Goal: Task Accomplishment & Management: Complete application form

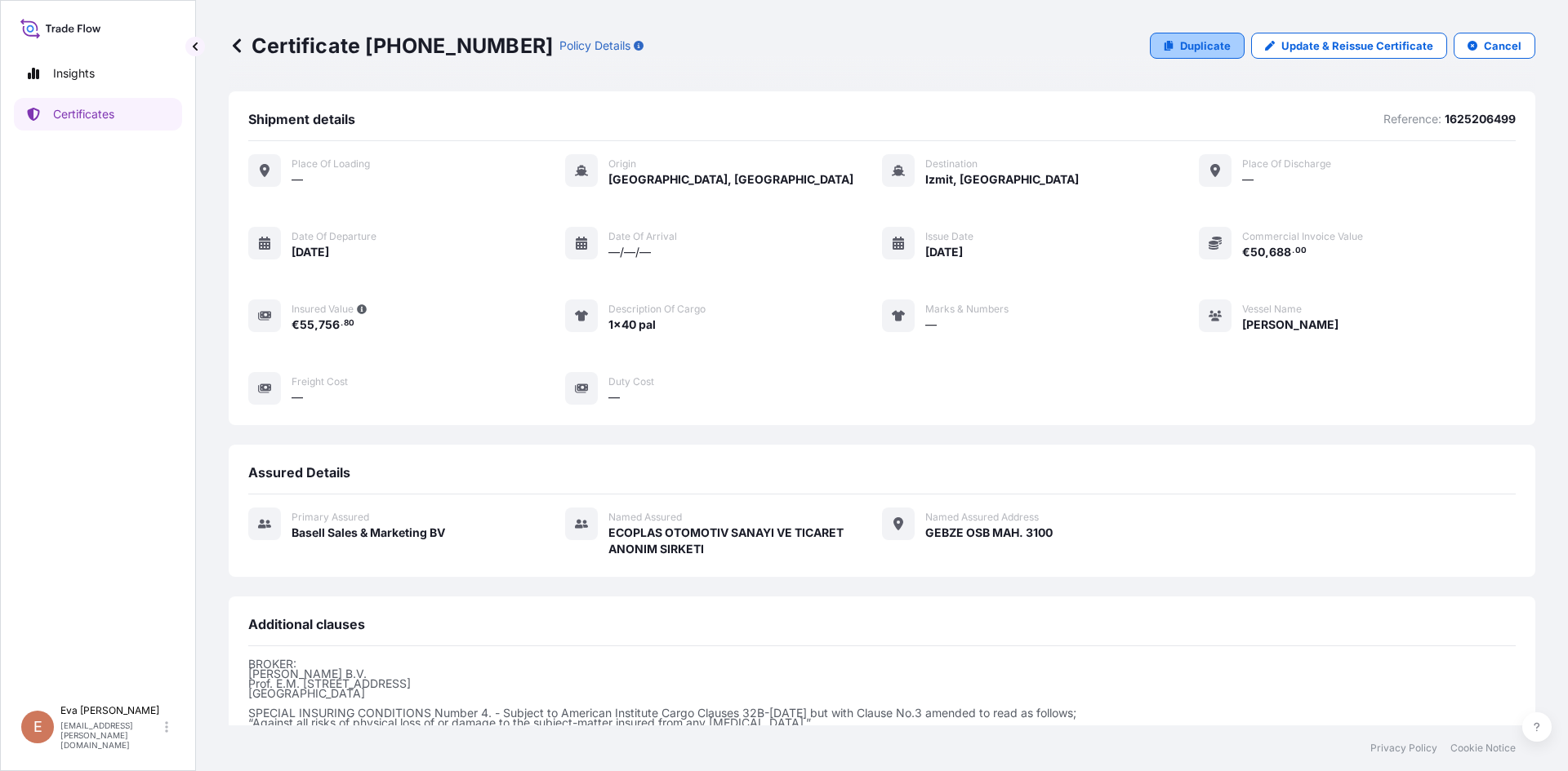
click at [1186, 51] on p "Duplicate" at bounding box center [1205, 45] width 50 height 16
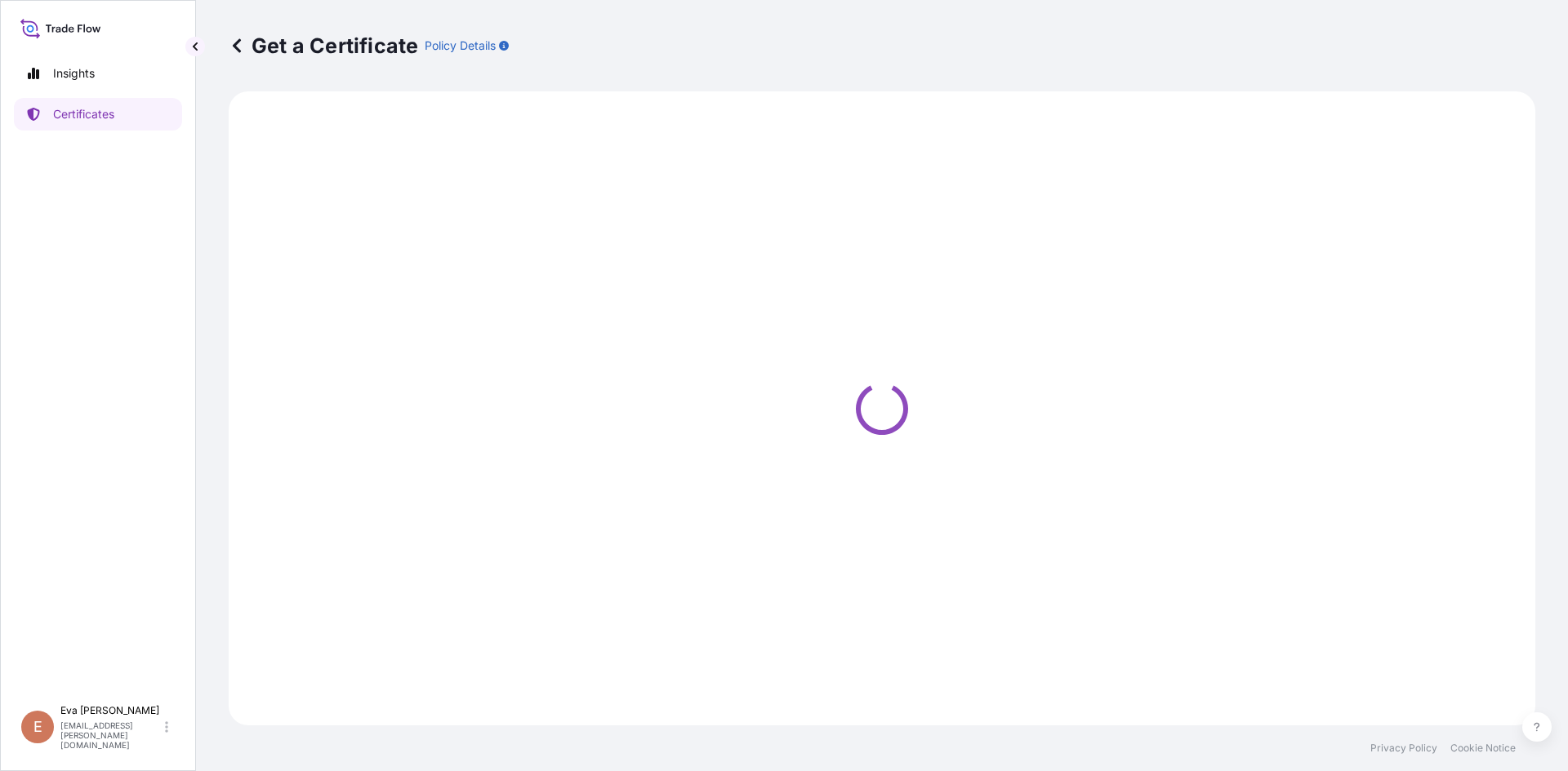
select select "Sea"
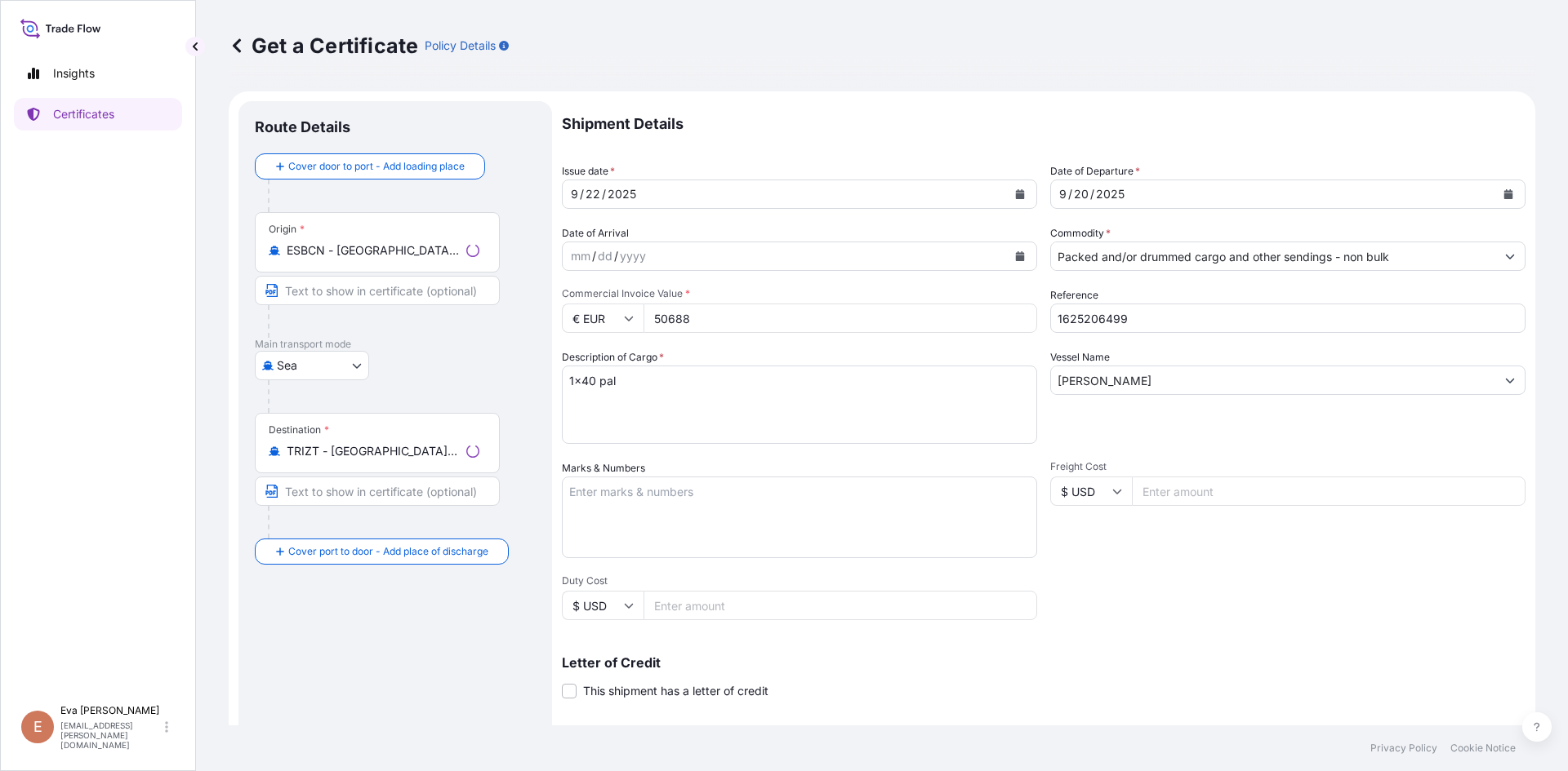
select select "32164"
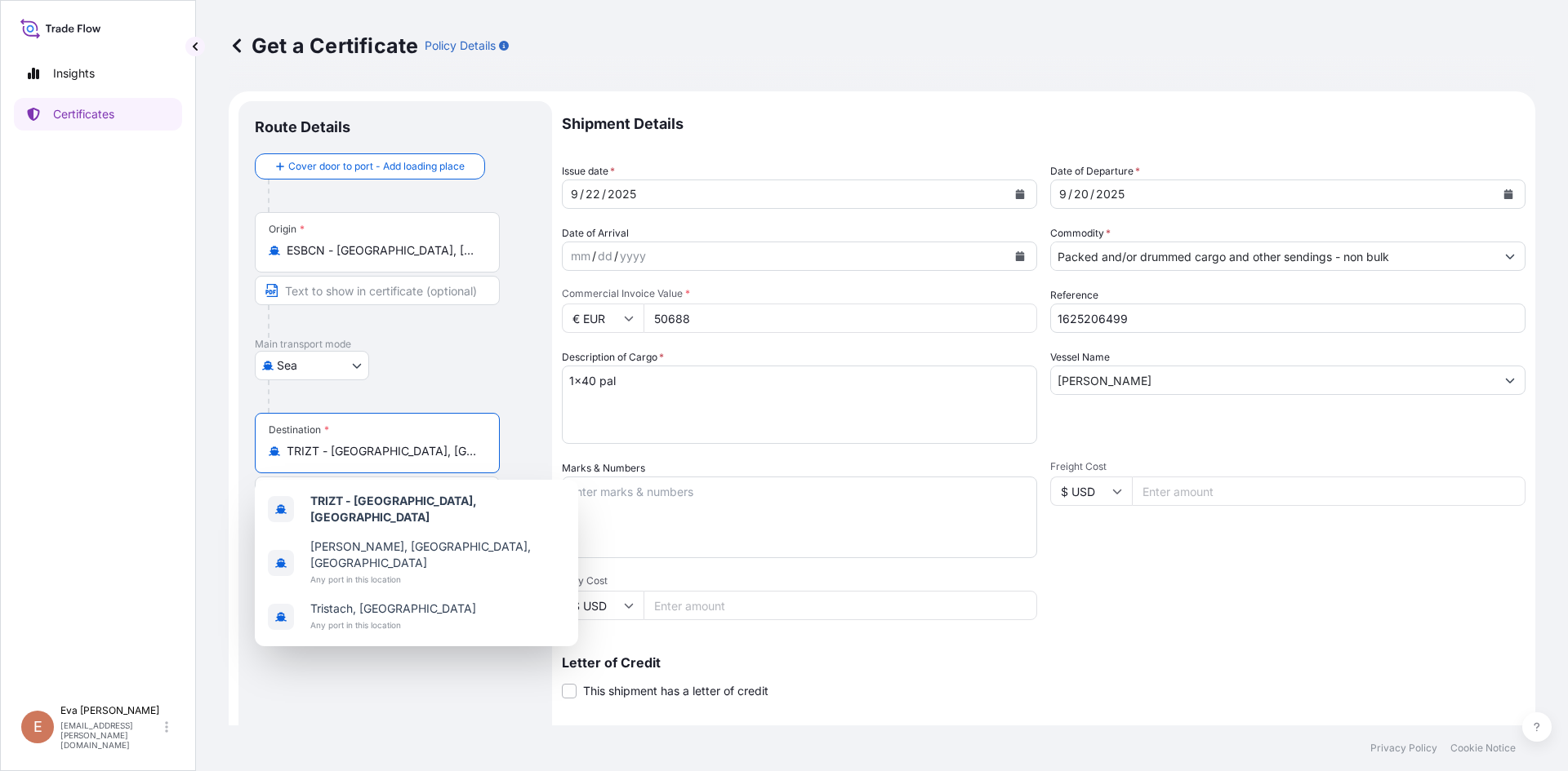
drag, startPoint x: 434, startPoint y: 457, endPoint x: 205, endPoint y: 471, distance: 229.4
click at [205, 471] on div "Get a Certificate Policy Details Route Details Cover door to port - Add loading…" at bounding box center [881, 363] width 1371 height 726
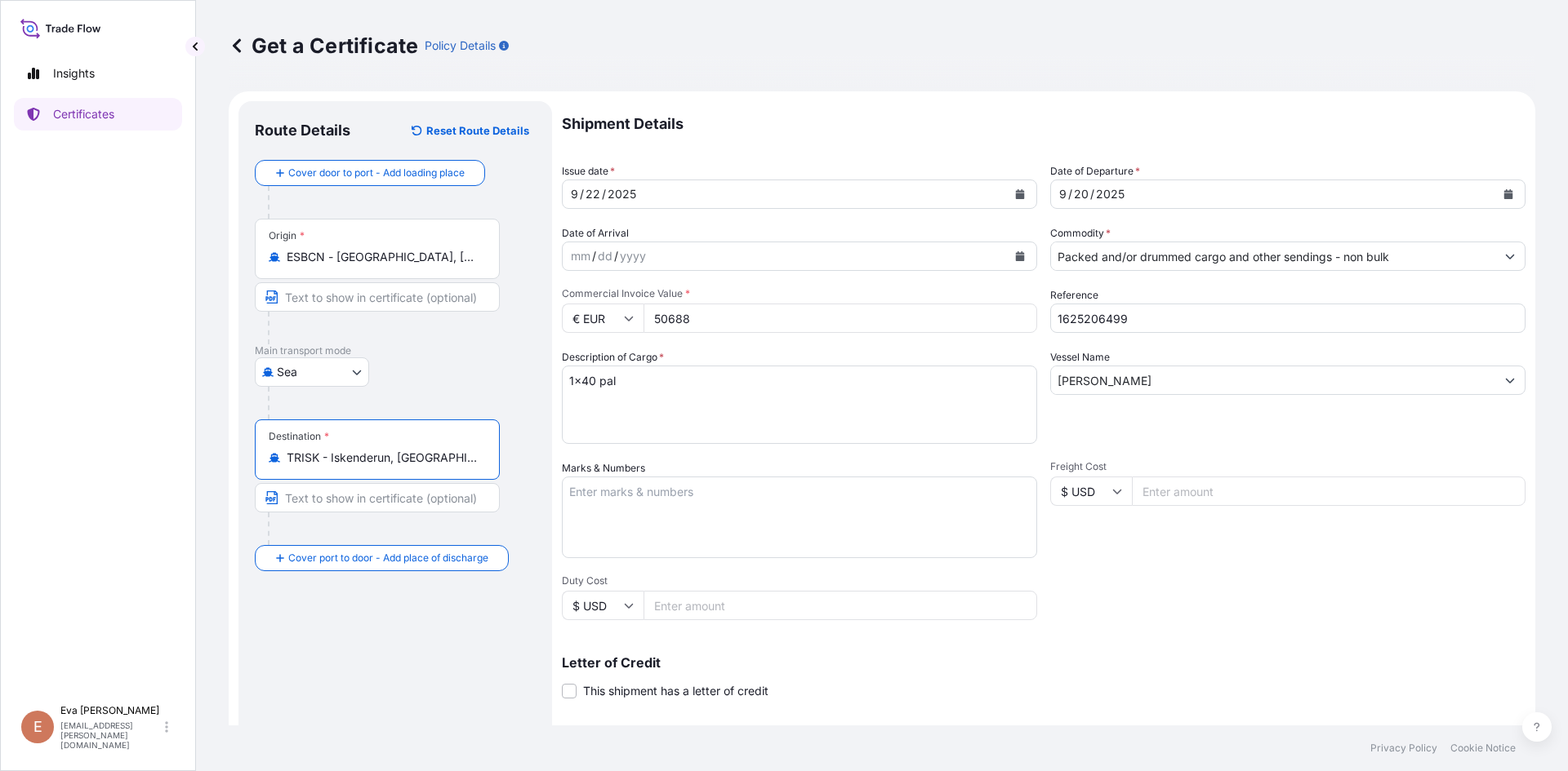
type input "TRISK - Iskenderun, [GEOGRAPHIC_DATA]"
click at [1138, 203] on div "[DATE]" at bounding box center [1273, 194] width 444 height 29
click at [1504, 197] on icon "Calendar" at bounding box center [1509, 194] width 9 height 10
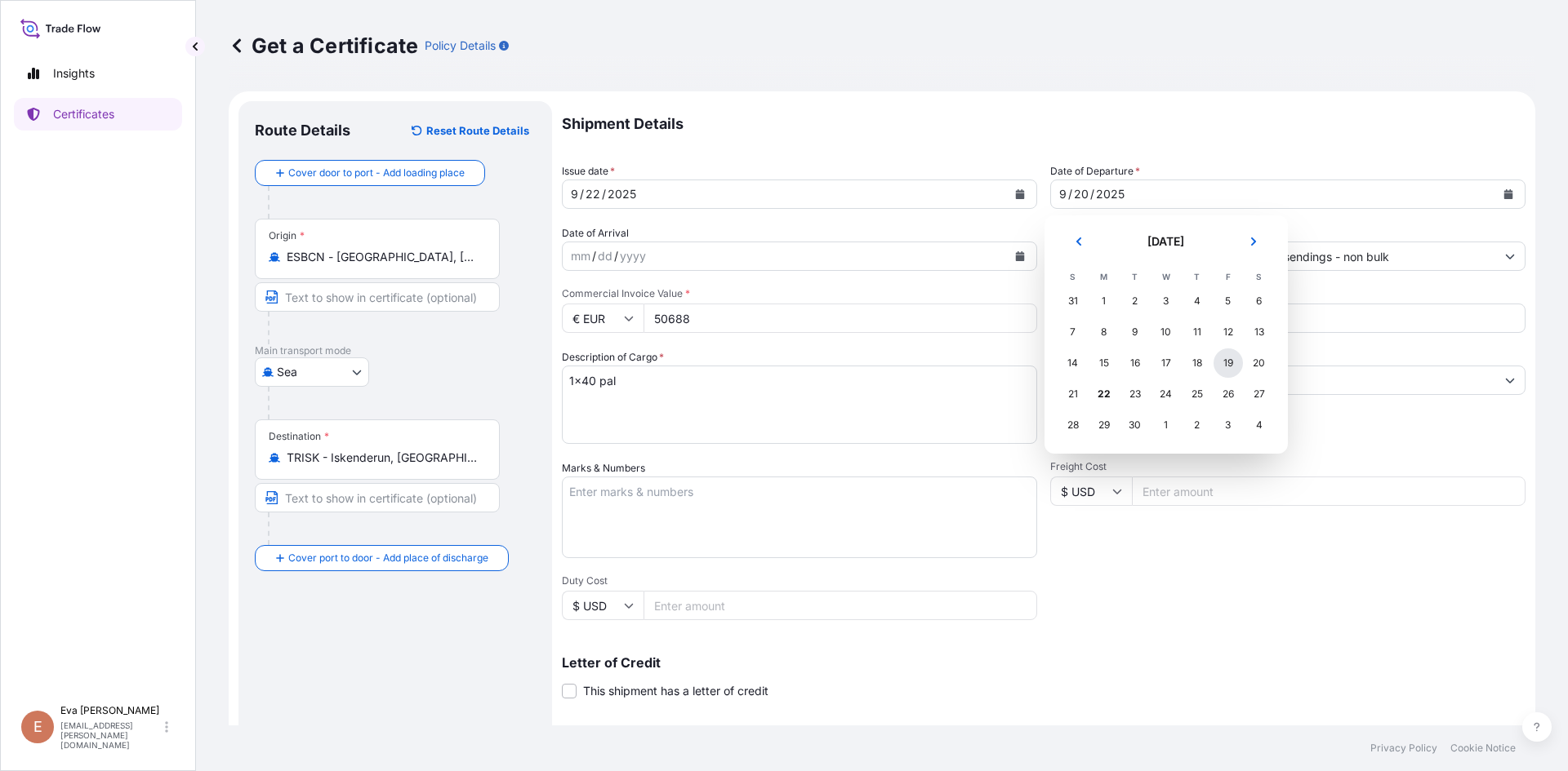
click at [1231, 372] on div "19" at bounding box center [1227, 363] width 29 height 29
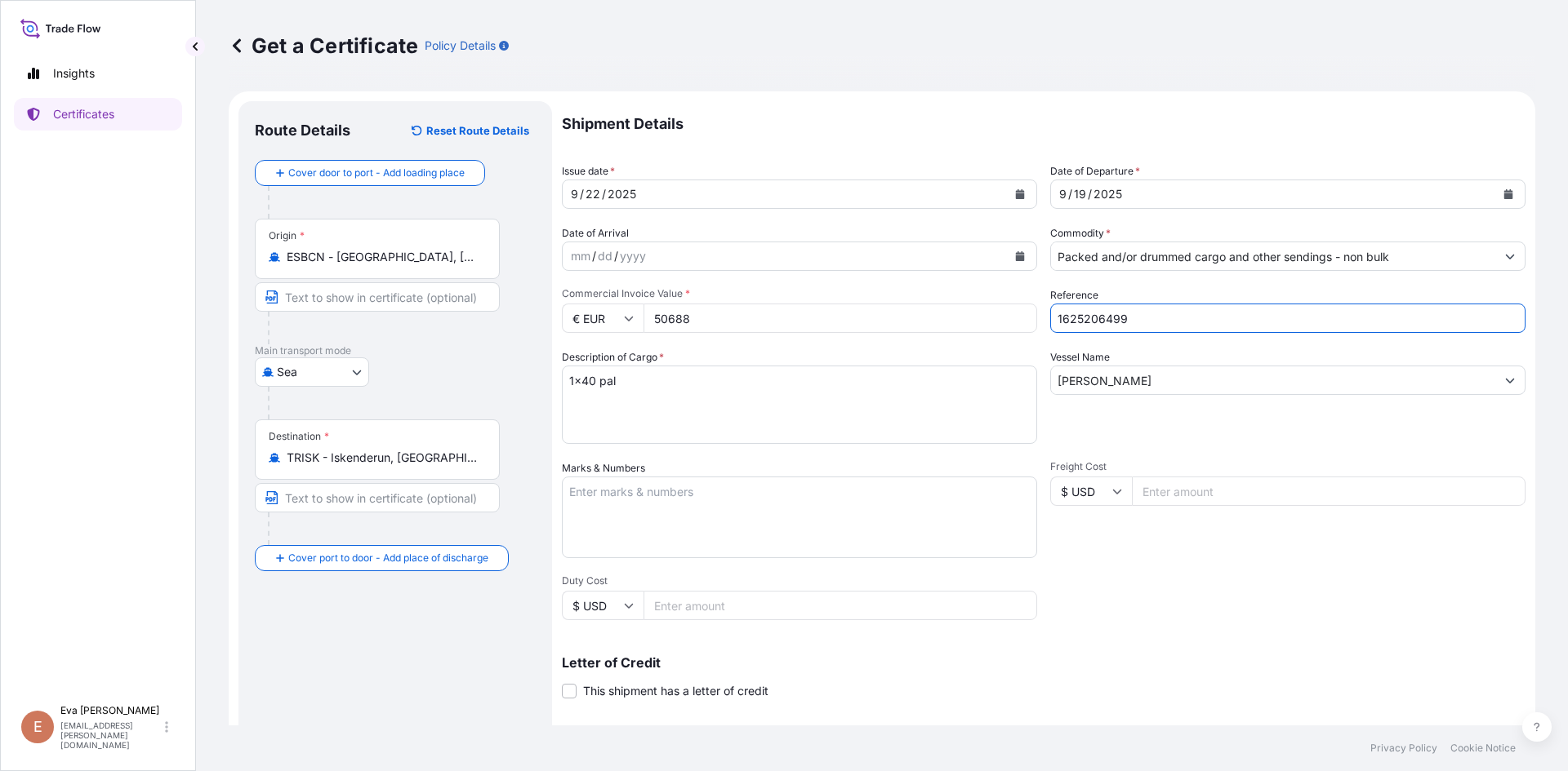
drag, startPoint x: 1136, startPoint y: 321, endPoint x: 1092, endPoint y: 325, distance: 44.2
click at [1092, 325] on input "1625206499" at bounding box center [1287, 318] width 475 height 29
type input "1625207357"
drag, startPoint x: 1140, startPoint y: 385, endPoint x: 942, endPoint y: 384, distance: 198.0
click at [948, 385] on div "Shipment Details Issue date * [DATE] Date of Departure * [DATE] Date of Arrival…" at bounding box center [1043, 490] width 963 height 778
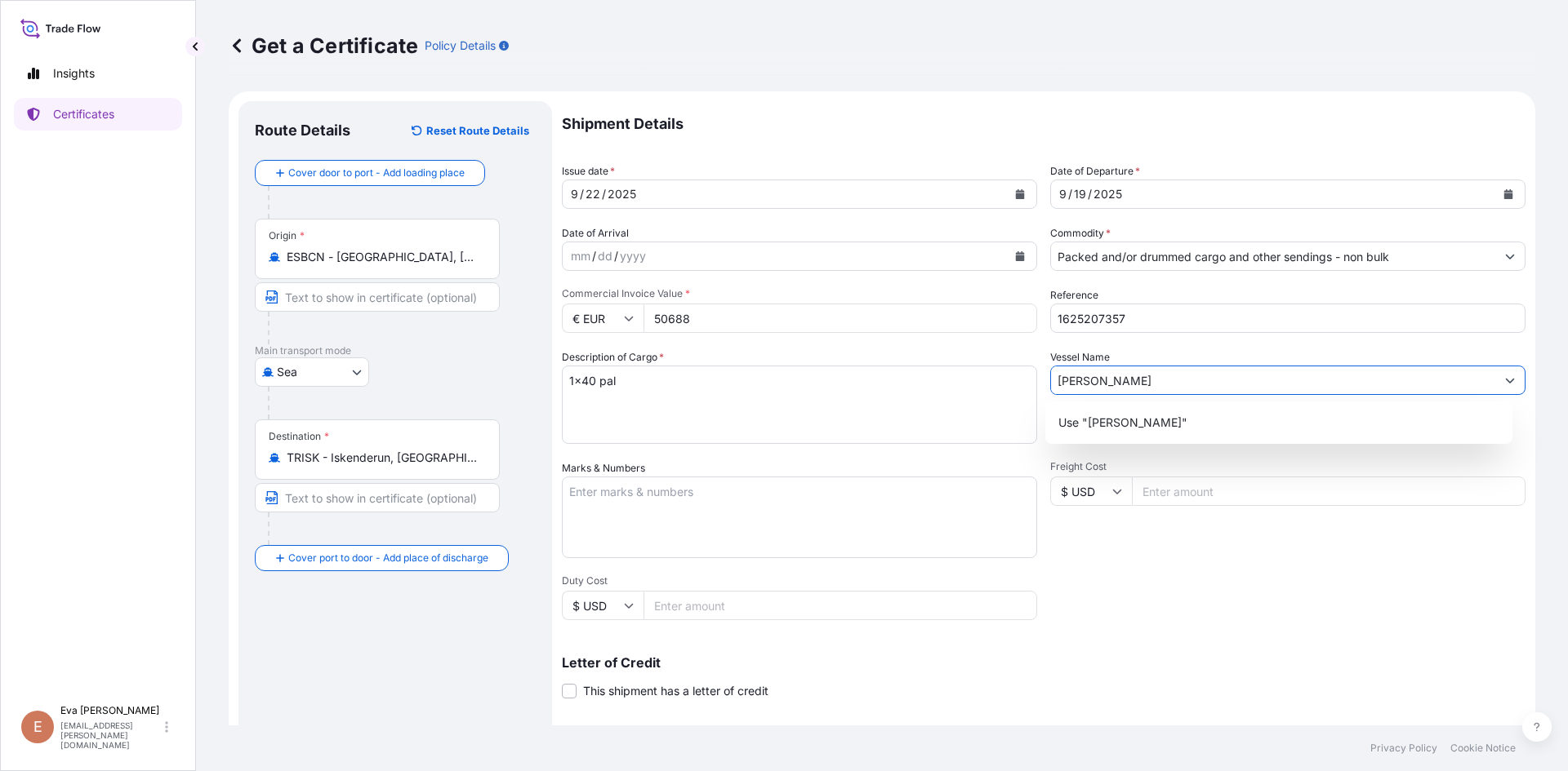
click at [1085, 381] on input "[PERSON_NAME]" at bounding box center [1273, 380] width 444 height 29
drag, startPoint x: 1166, startPoint y: 387, endPoint x: 1007, endPoint y: 374, distance: 159.5
click at [1008, 380] on div "Shipment Details Issue date * [DATE] Date of Departure * [DATE] Date of Arrival…" at bounding box center [1043, 490] width 963 height 778
drag, startPoint x: 1097, startPoint y: 376, endPoint x: 1012, endPoint y: 374, distance: 85.0
click at [1012, 374] on div "Shipment Details Issue date * [DATE] Date of Departure * [DATE] Date of Arrival…" at bounding box center [1043, 490] width 963 height 778
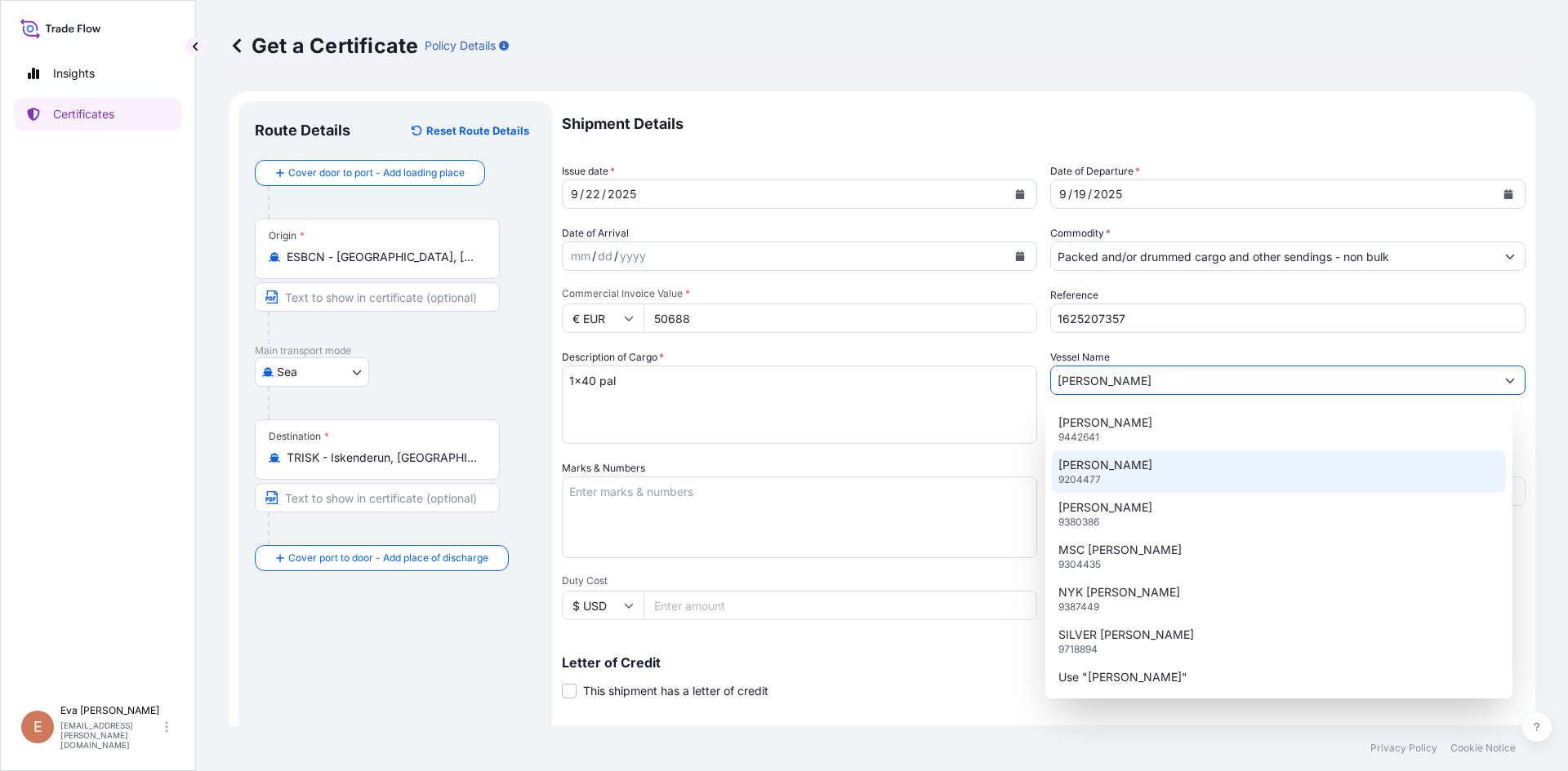
click at [1202, 478] on div "[PERSON_NAME] 9204477" at bounding box center [1279, 472] width 455 height 42
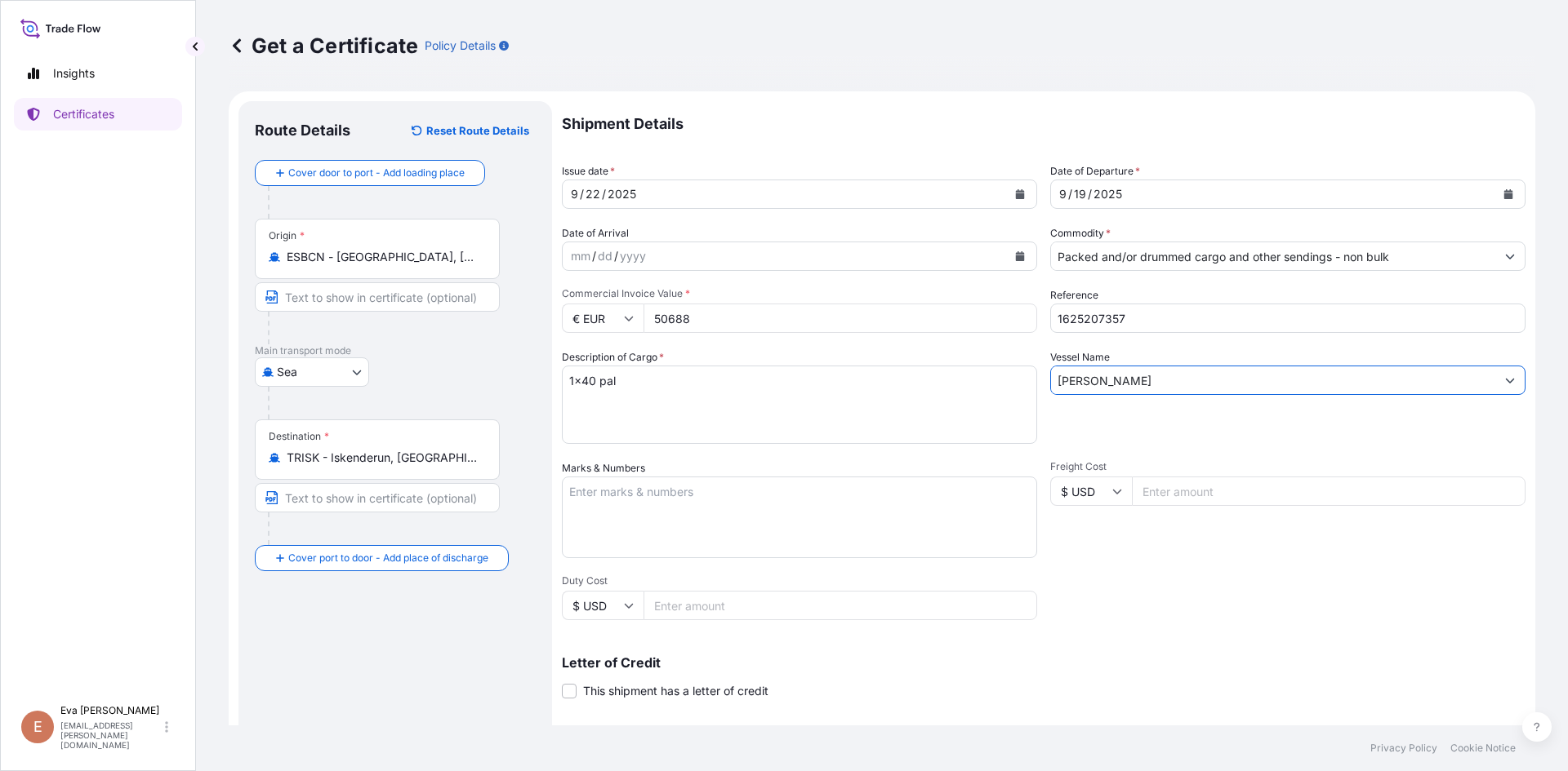
type input "[PERSON_NAME]"
drag, startPoint x: 575, startPoint y: 379, endPoint x: 557, endPoint y: 385, distance: 19.0
click at [557, 385] on form "Route Details Reset Route Details Cover door to port - Add loading place Place …" at bounding box center [882, 513] width 1307 height 844
type textarea "2x40 pal"
drag, startPoint x: 676, startPoint y: 318, endPoint x: 586, endPoint y: 319, distance: 90.0
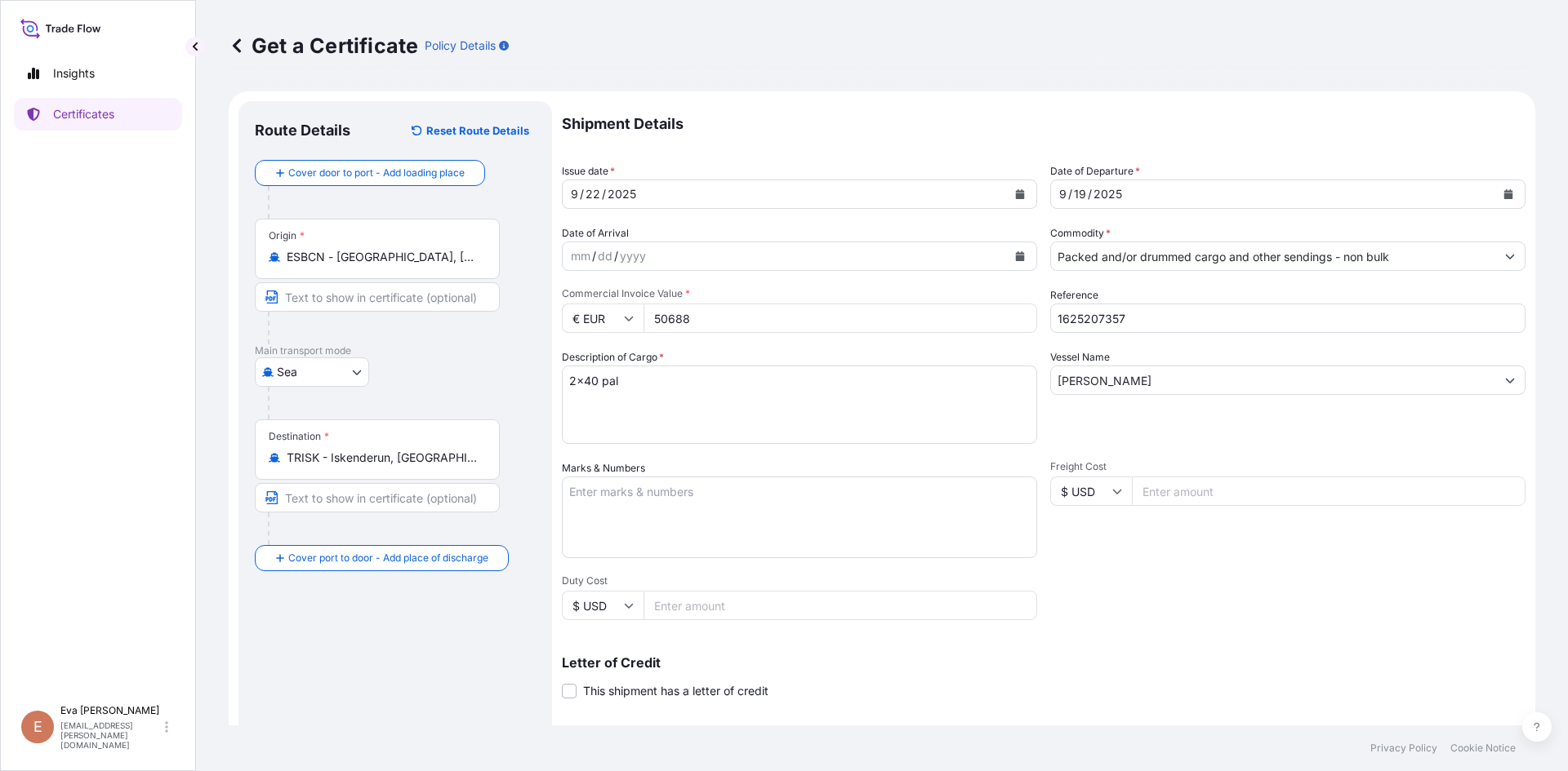
click at [588, 319] on div "€ EUR 50688" at bounding box center [799, 318] width 475 height 29
type input "55687.5"
click at [803, 523] on textarea "Marks & Numbers" at bounding box center [799, 518] width 475 height 81
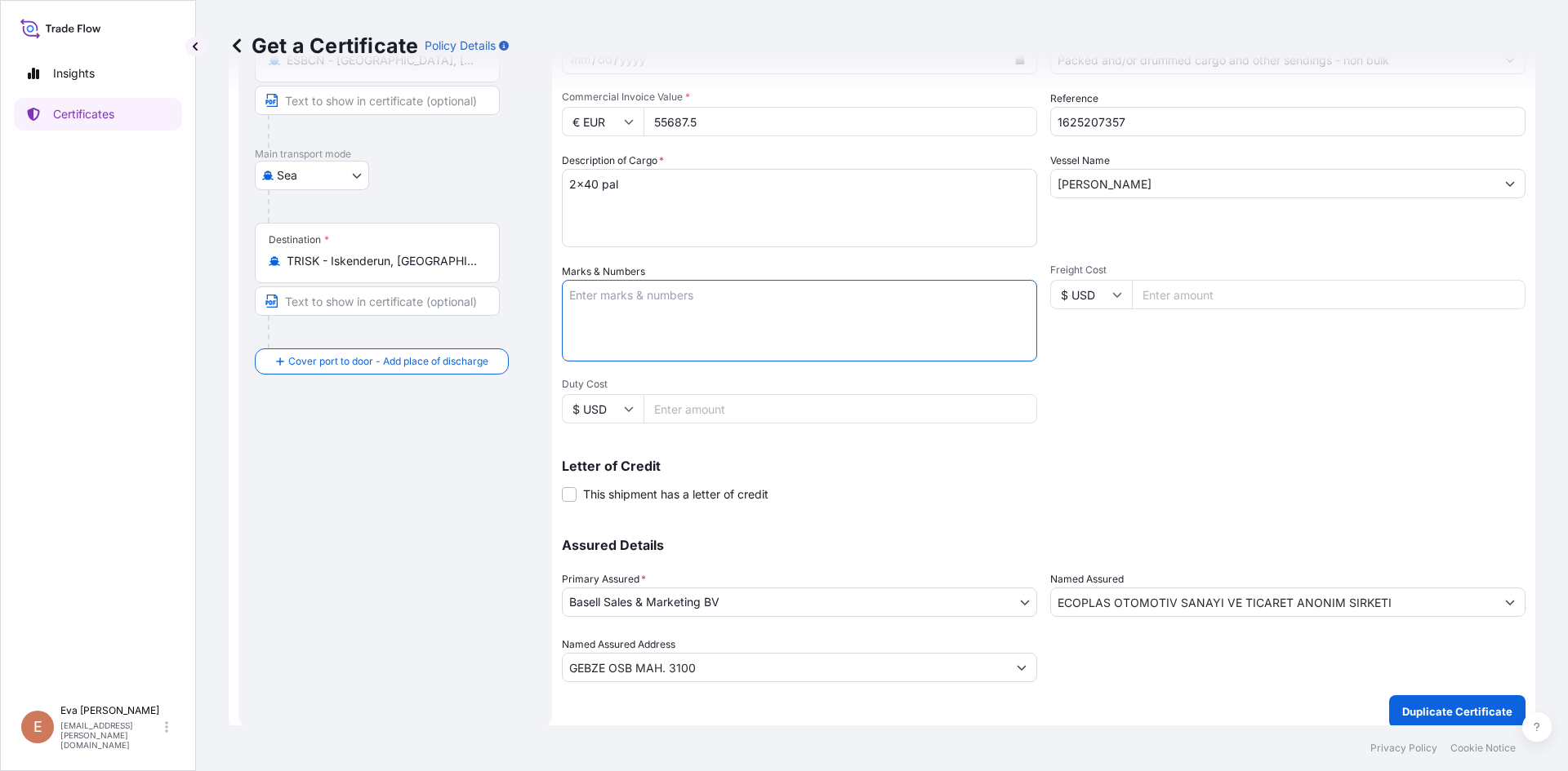
scroll to position [209, 0]
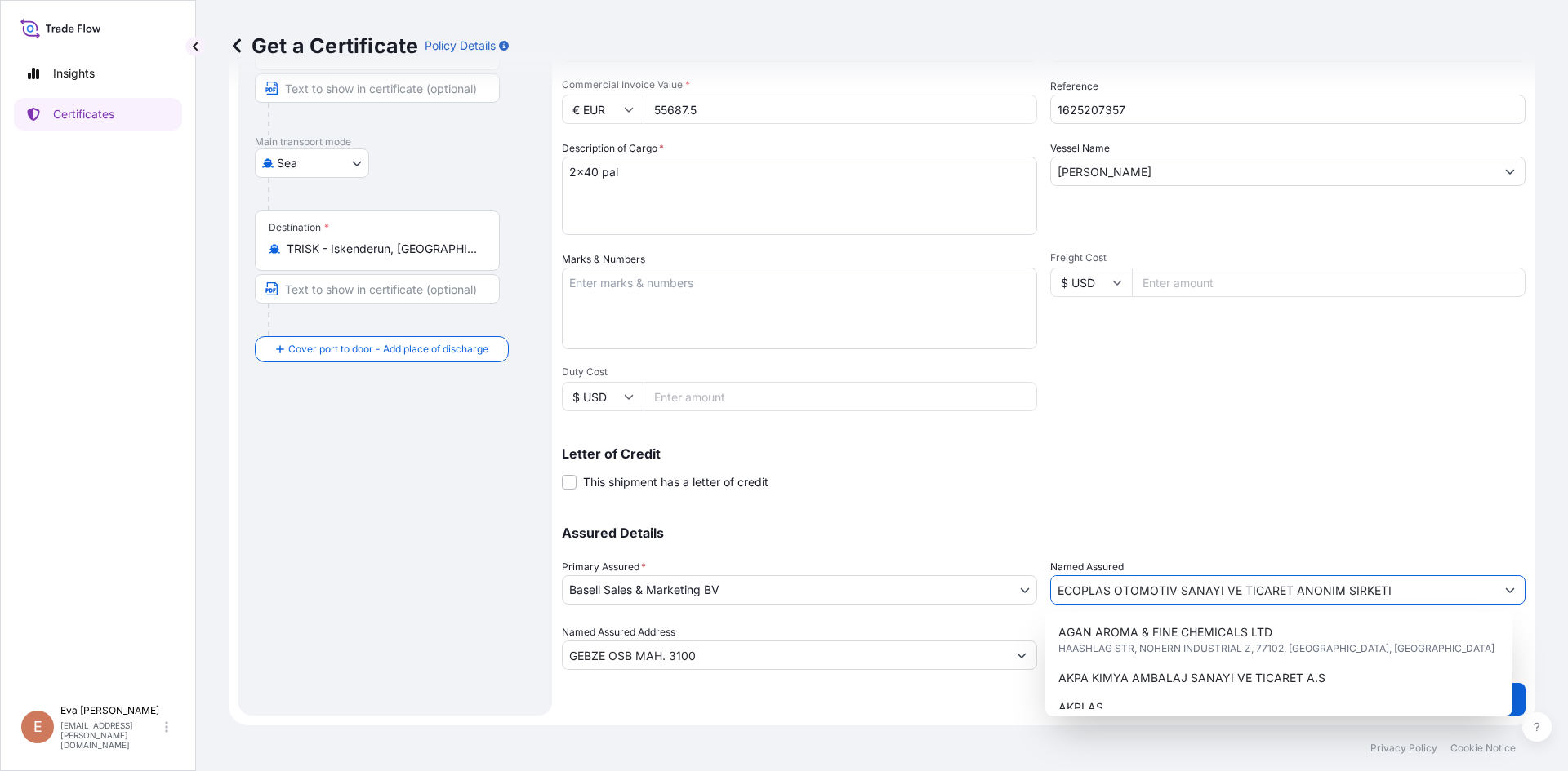
drag, startPoint x: 1425, startPoint y: 587, endPoint x: 952, endPoint y: 598, distance: 473.1
click at [960, 598] on div "Assured Details Primary Assured * Basell Sales & Marketing BV Basell Poliolefin…" at bounding box center [1043, 589] width 963 height 163
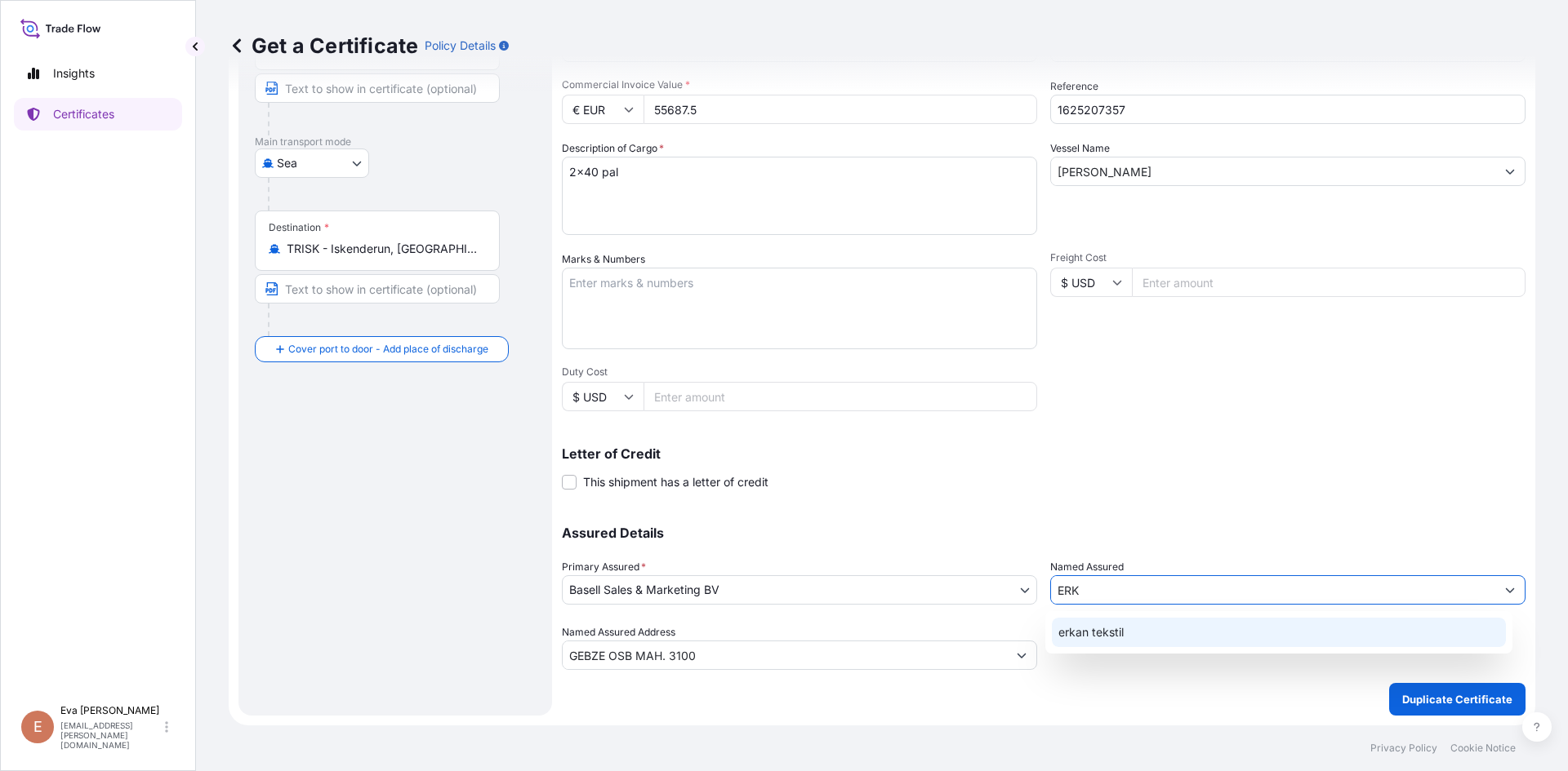
click at [1107, 631] on span "erkan tekstil" at bounding box center [1091, 632] width 66 height 16
type input "erkan tekstil"
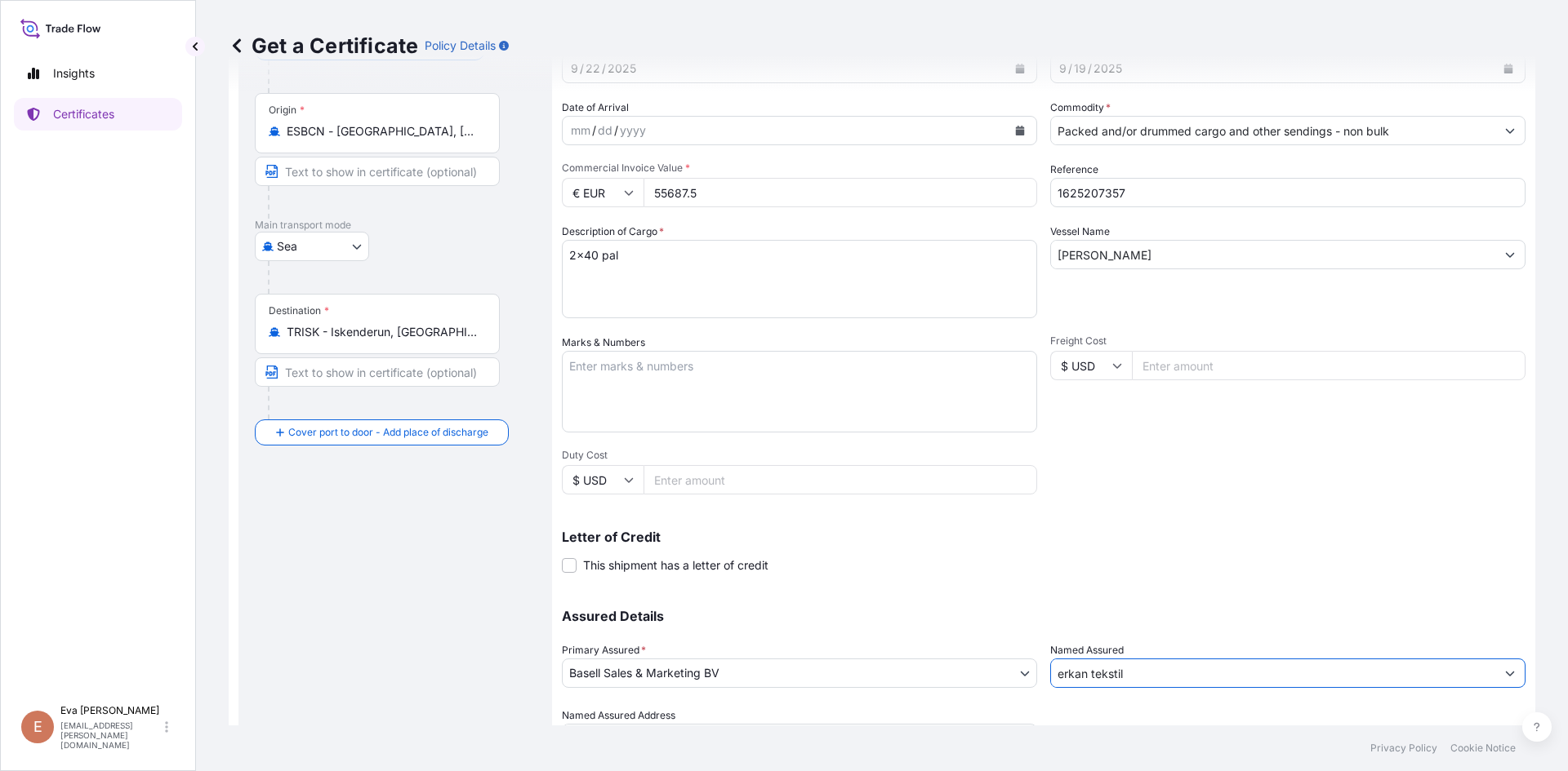
scroll to position [46, 0]
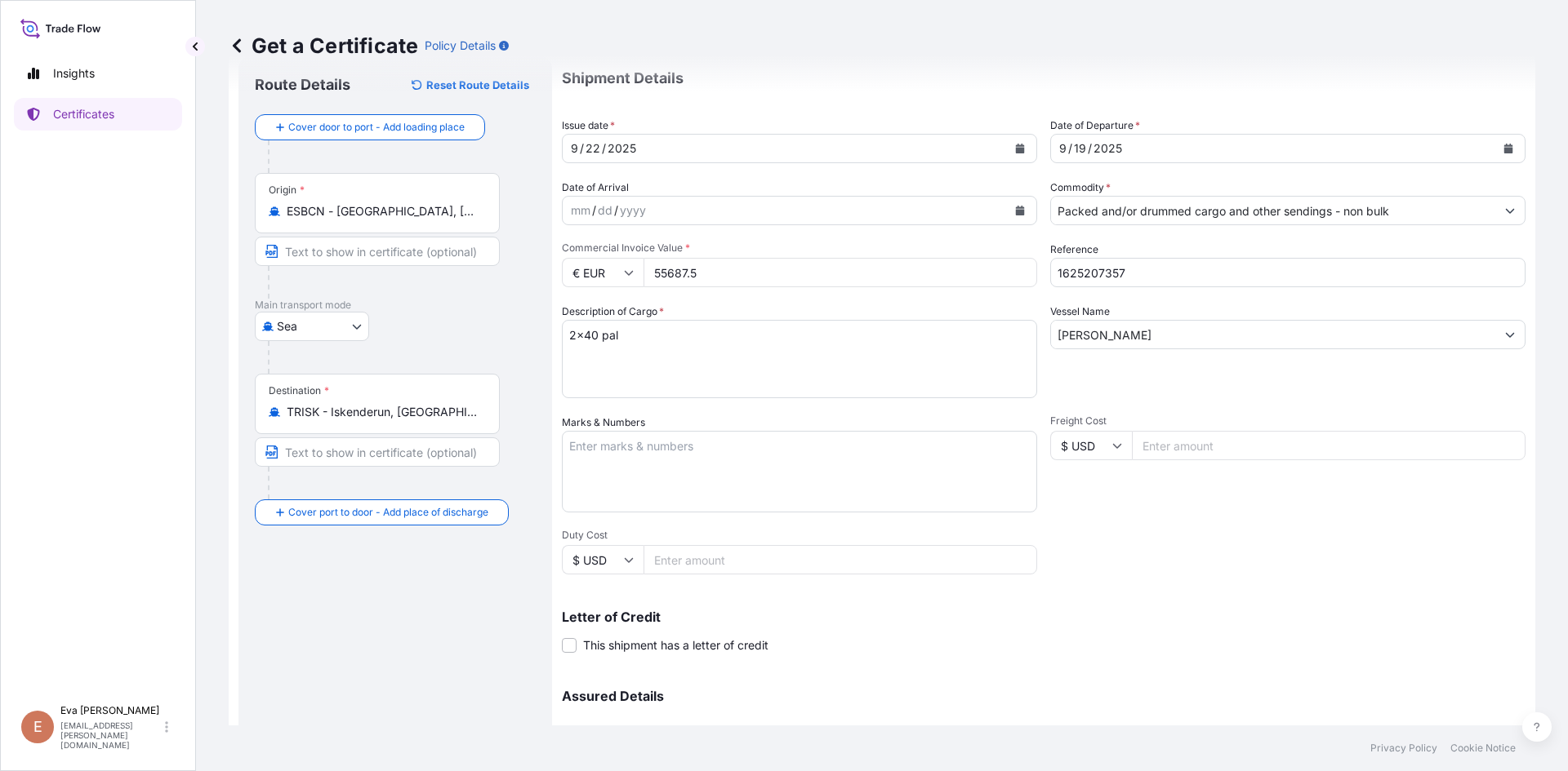
type input "erkan tekstil"
click at [1202, 328] on input "[PERSON_NAME]" at bounding box center [1273, 335] width 444 height 29
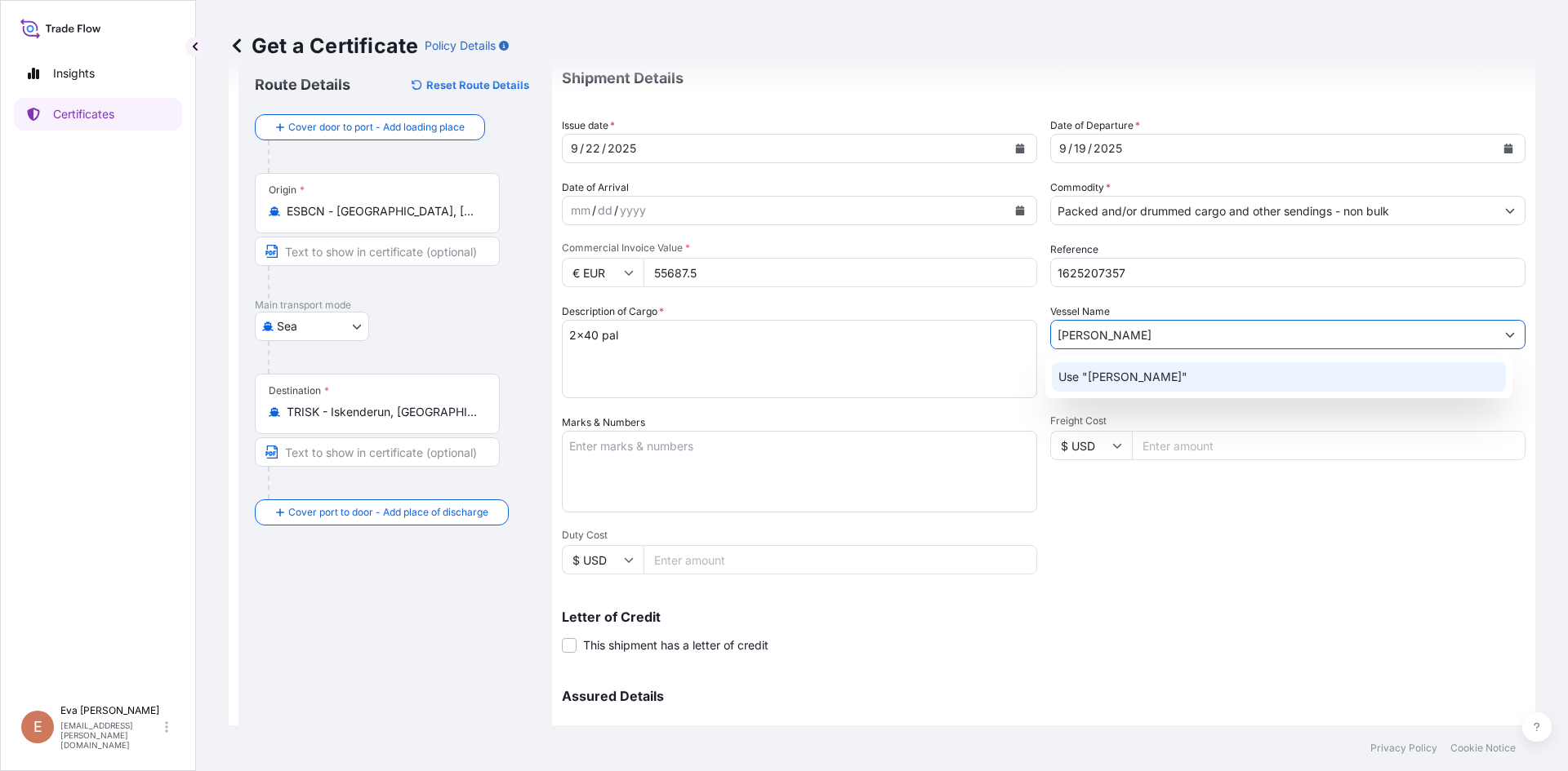
click at [1206, 373] on div "Use "[PERSON_NAME]"" at bounding box center [1279, 376] width 455 height 29
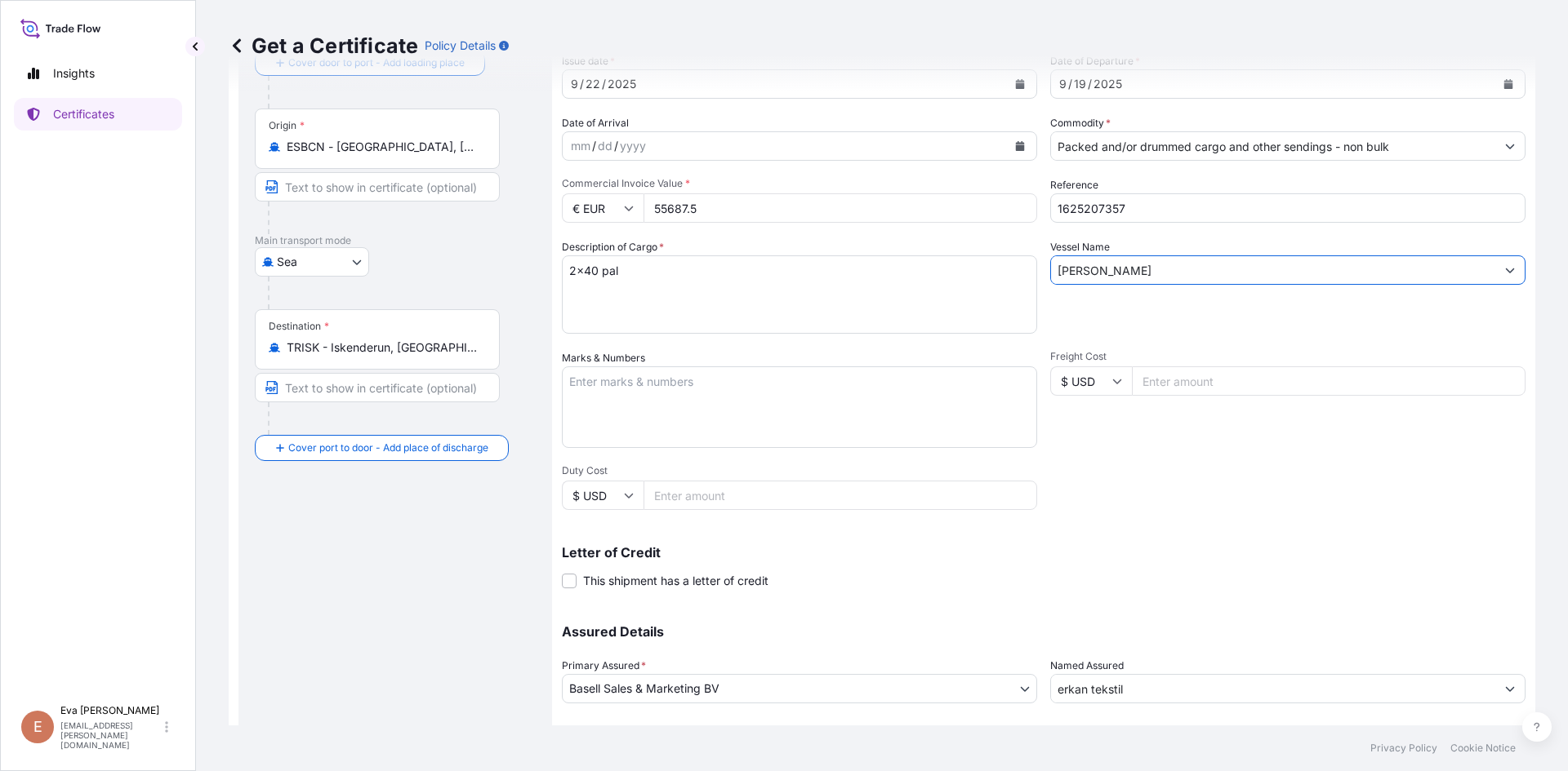
scroll to position [209, 0]
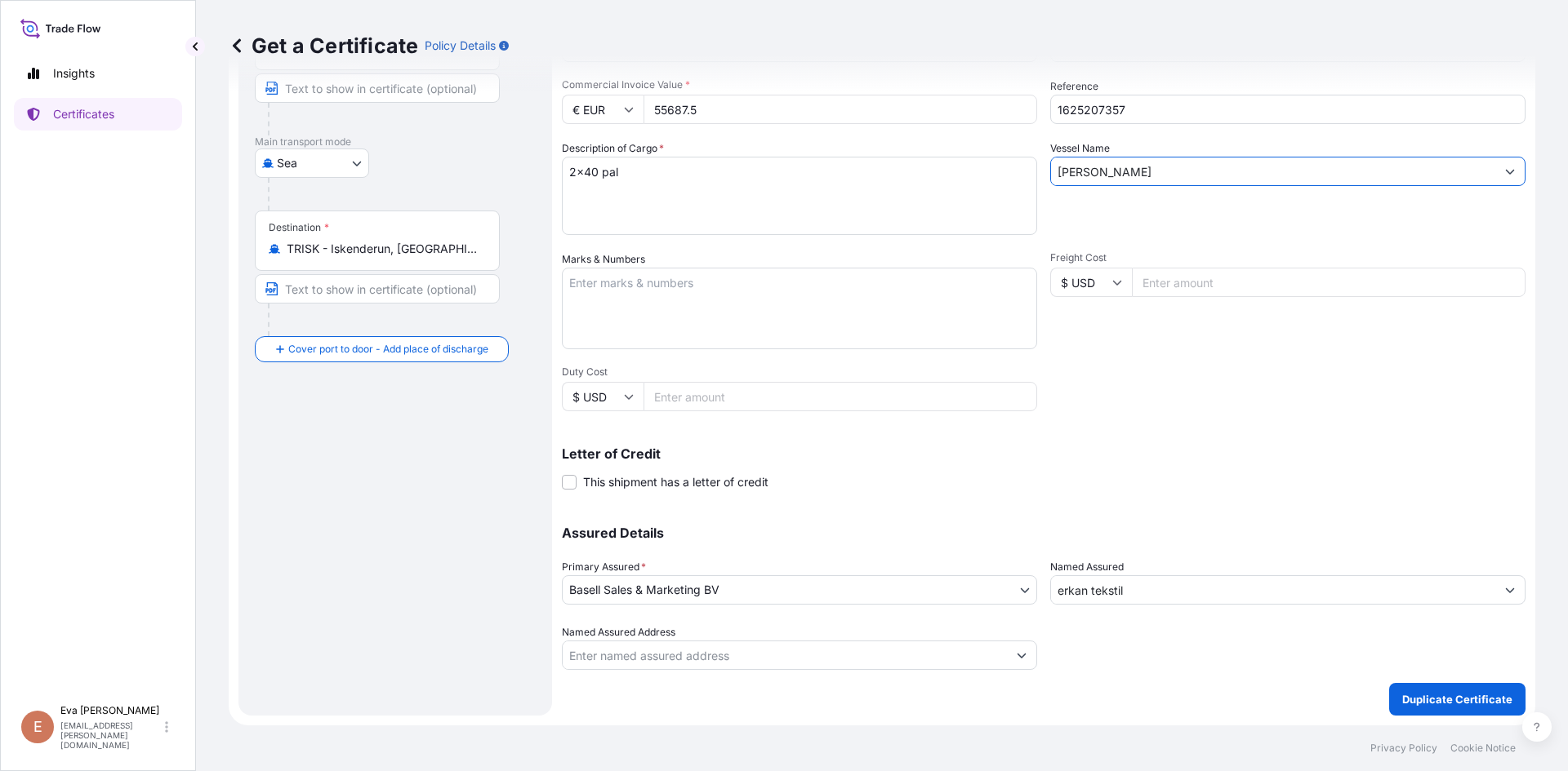
type input "[PERSON_NAME]"
click at [1433, 695] on p "Duplicate Certificate" at bounding box center [1456, 699] width 110 height 16
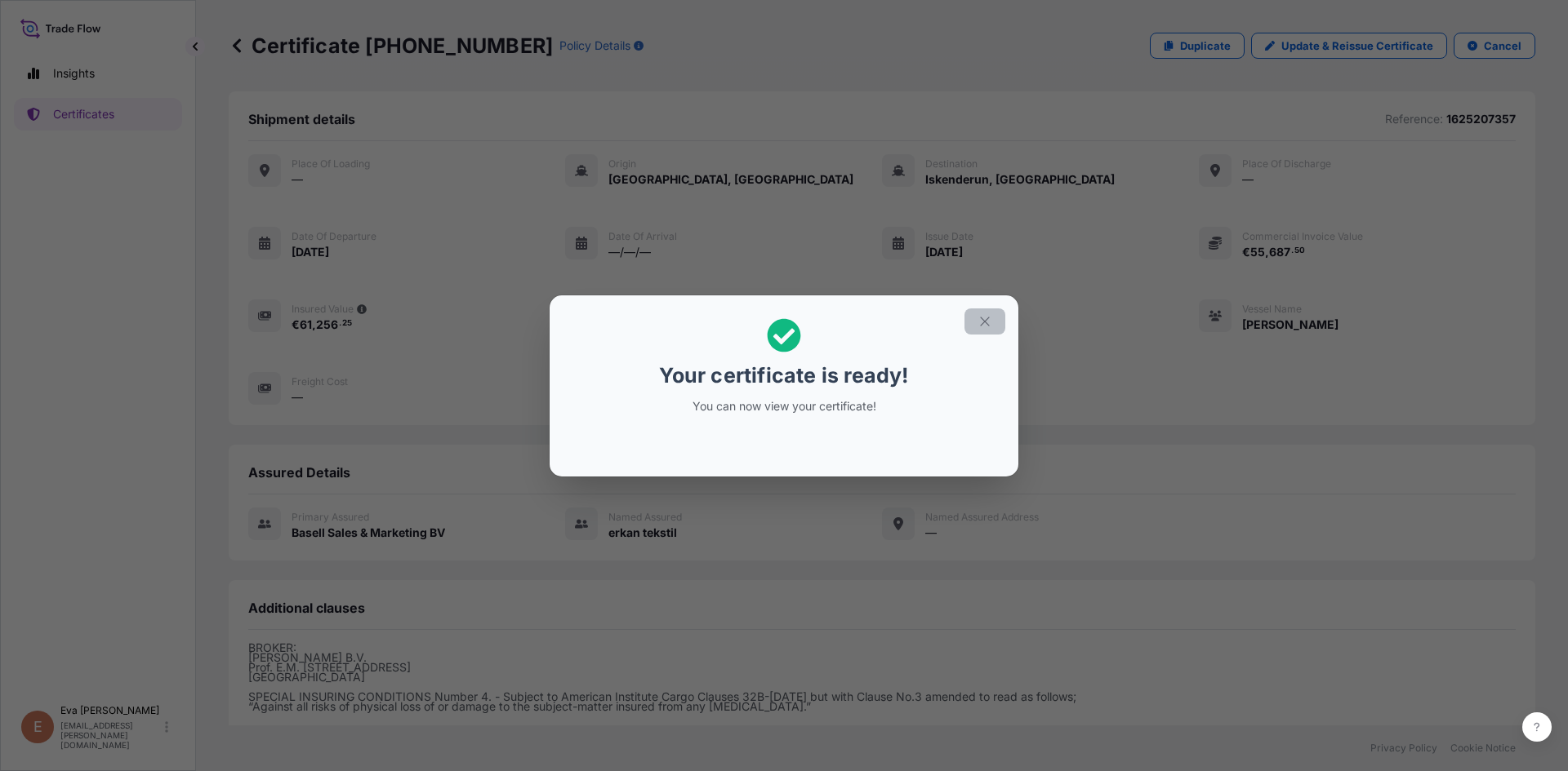
click at [992, 320] on icon "button" at bounding box center [985, 321] width 15 height 15
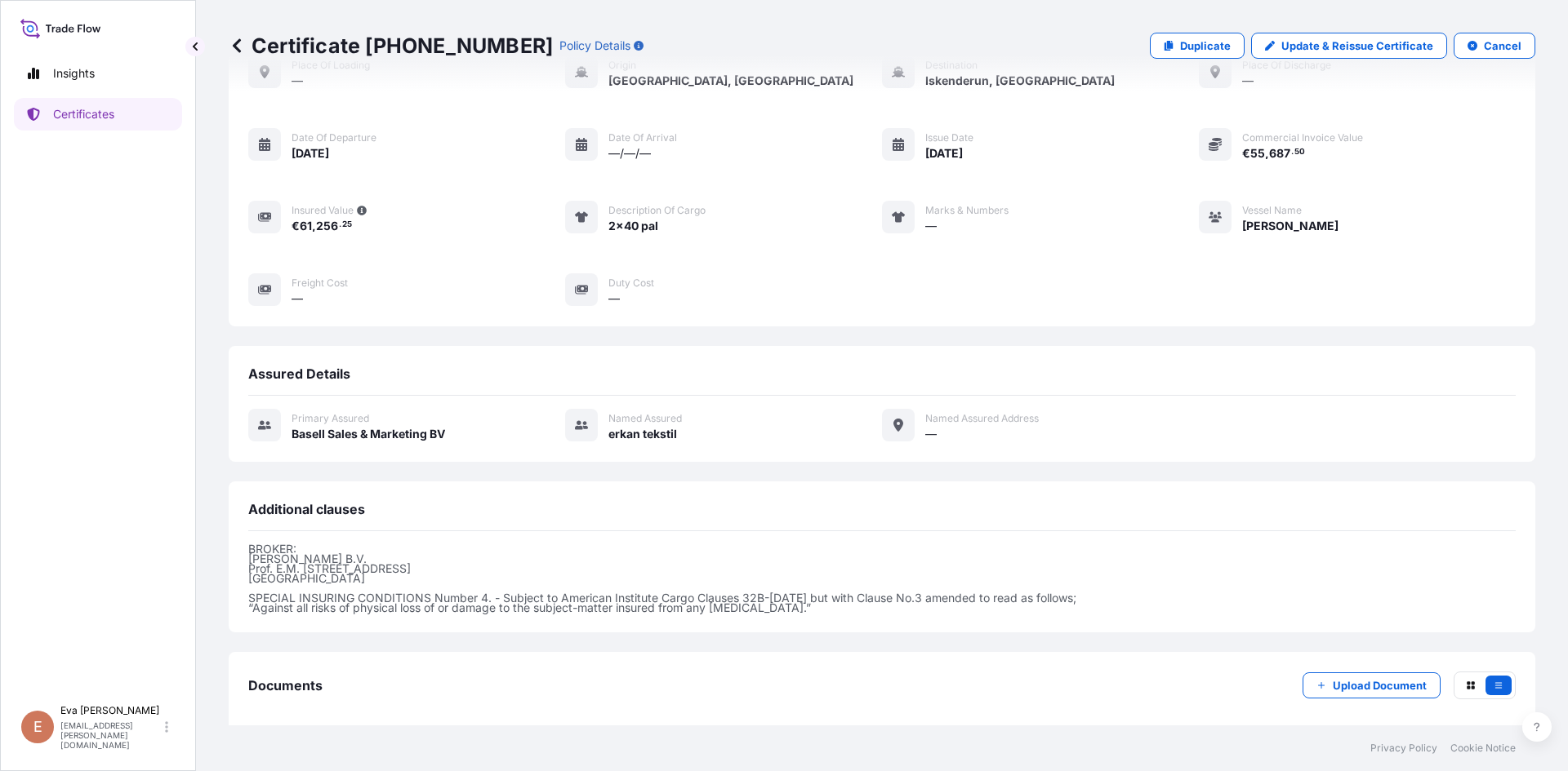
scroll to position [178, 0]
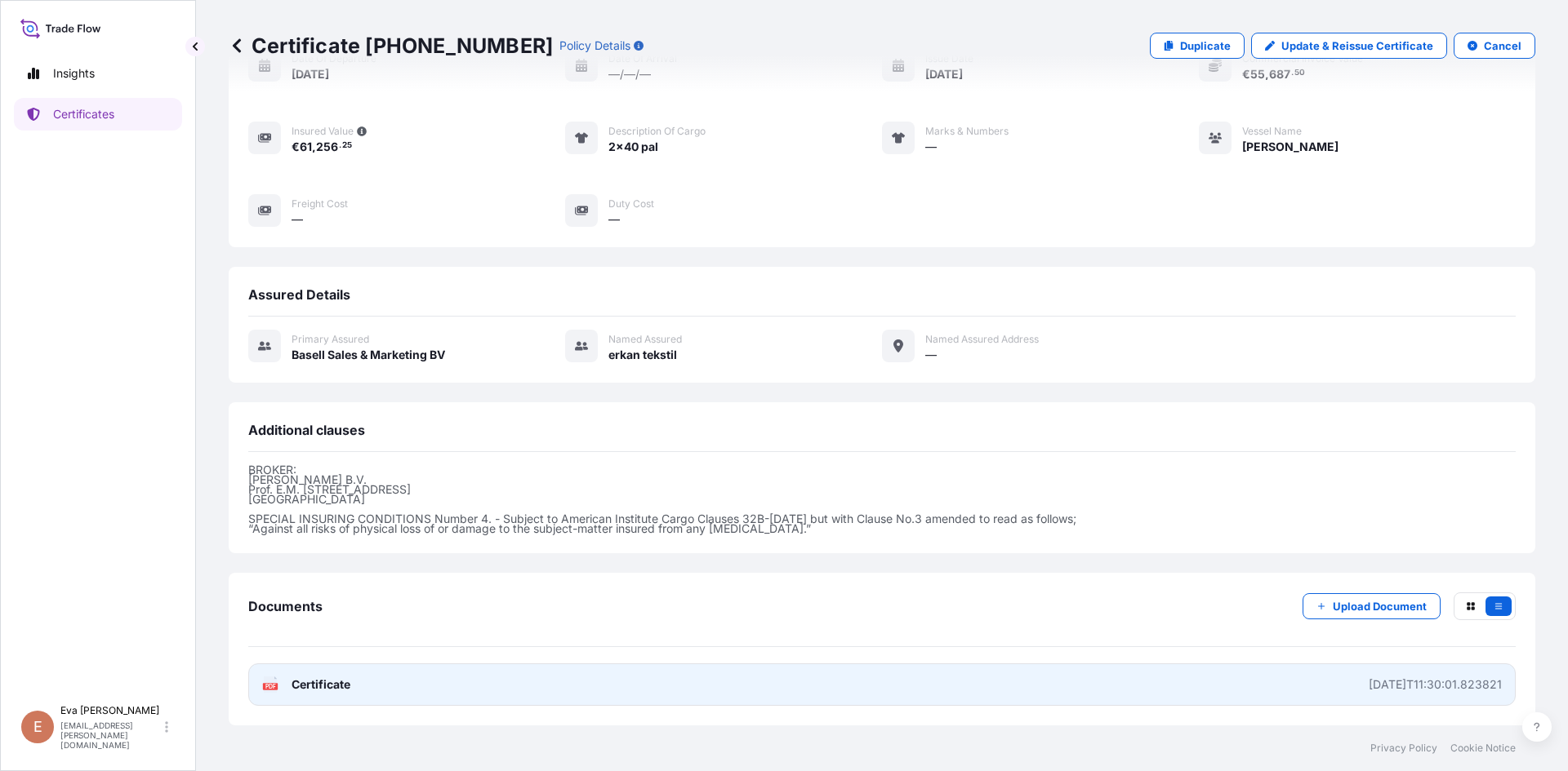
click at [265, 690] on rect at bounding box center [270, 686] width 15 height 6
